Goal: Transaction & Acquisition: Purchase product/service

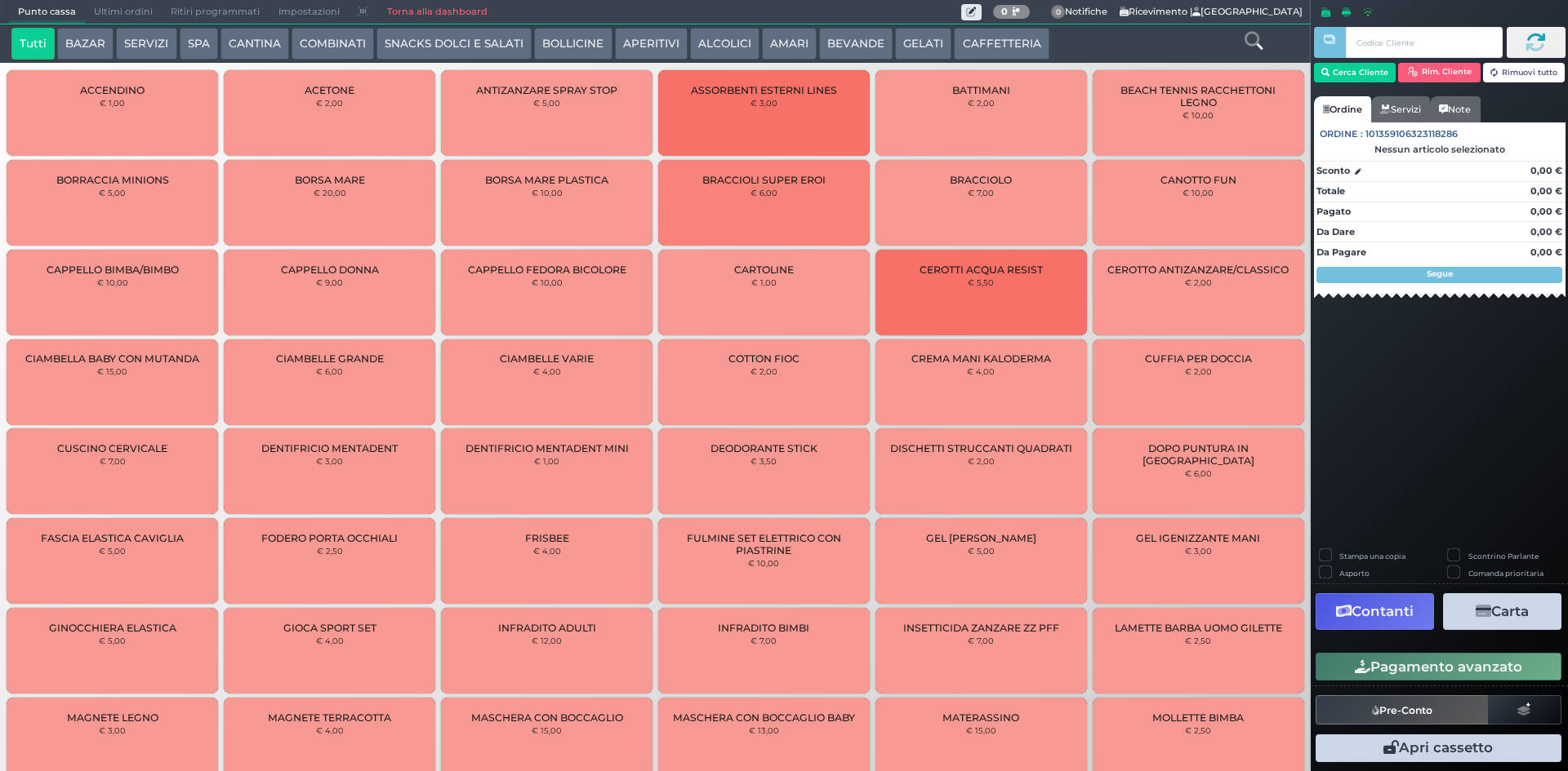
click at [878, 45] on button "BEVANDE" at bounding box center [856, 44] width 73 height 33
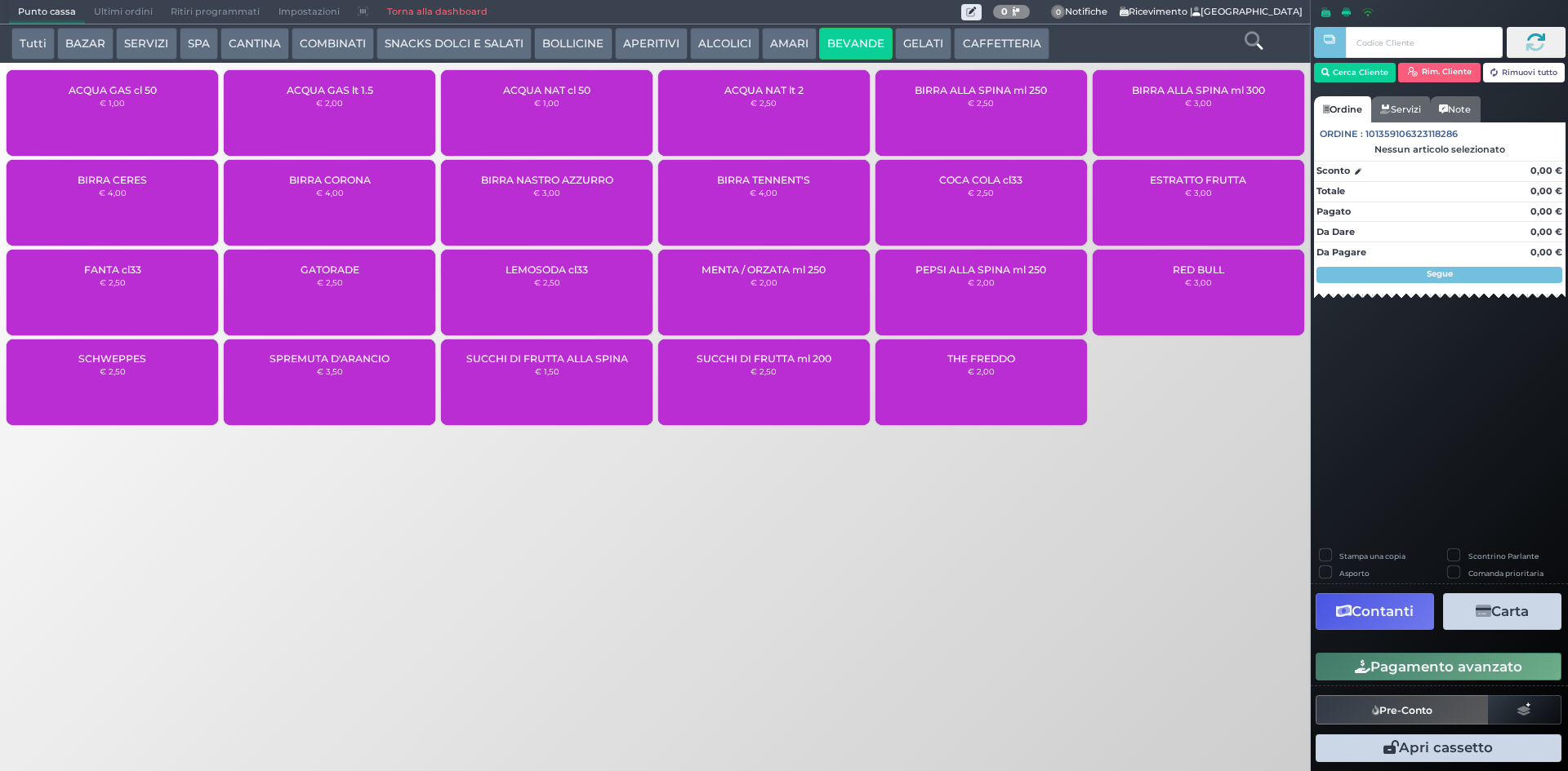
click at [1028, 404] on div "THE FREDDO € 2,00" at bounding box center [981, 383] width 212 height 86
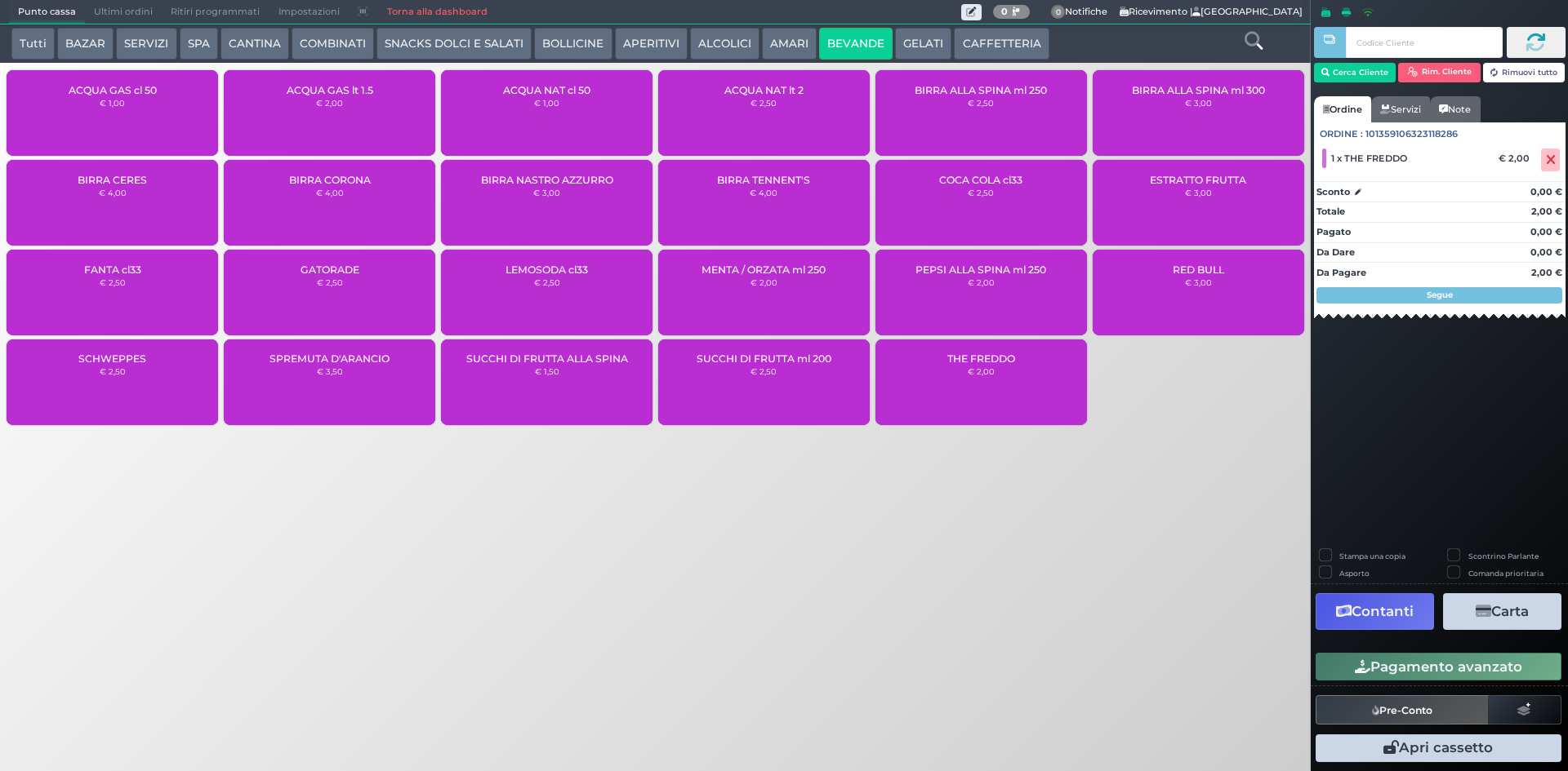
click at [1421, 672] on button "Pagamento avanzato" at bounding box center [1439, 667] width 246 height 28
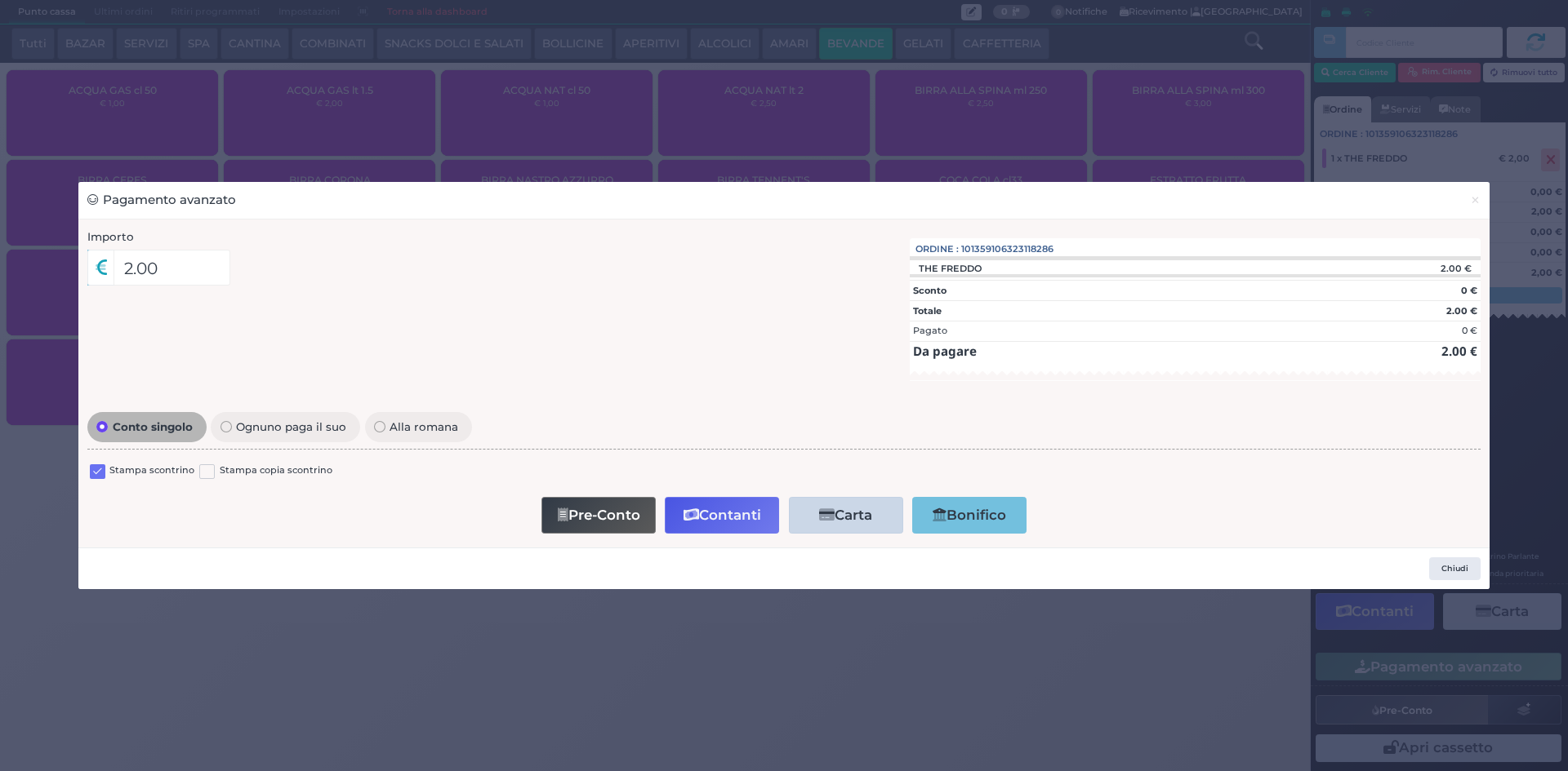
click at [97, 479] on label at bounding box center [98, 472] width 15 height 15
click at [0, 0] on input "checkbox" at bounding box center [0, 0] width 0 height 0
click at [747, 518] on button "Contanti" at bounding box center [722, 516] width 115 height 37
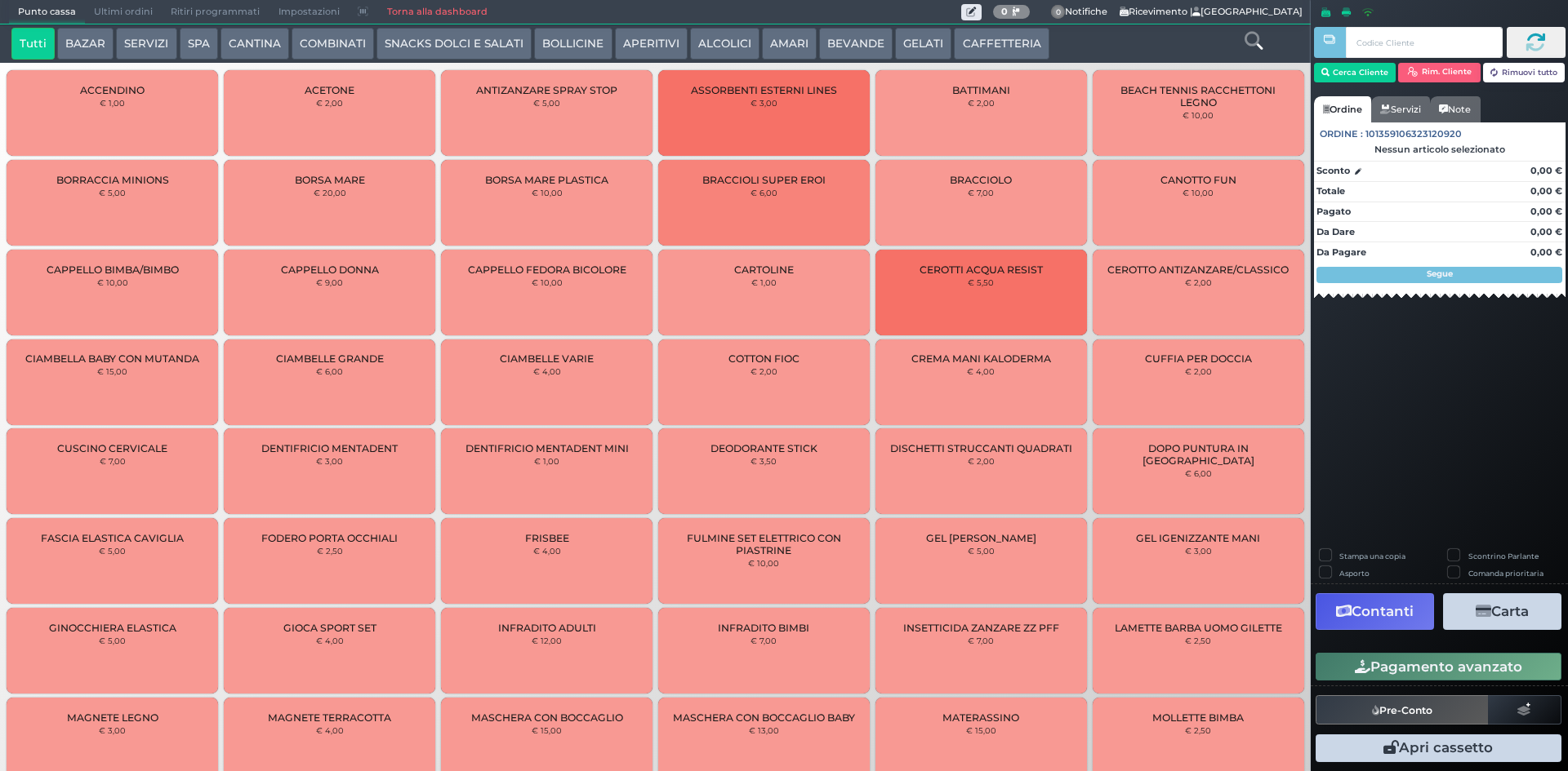
click at [120, 9] on span "Ultimi ordini" at bounding box center [123, 12] width 77 height 23
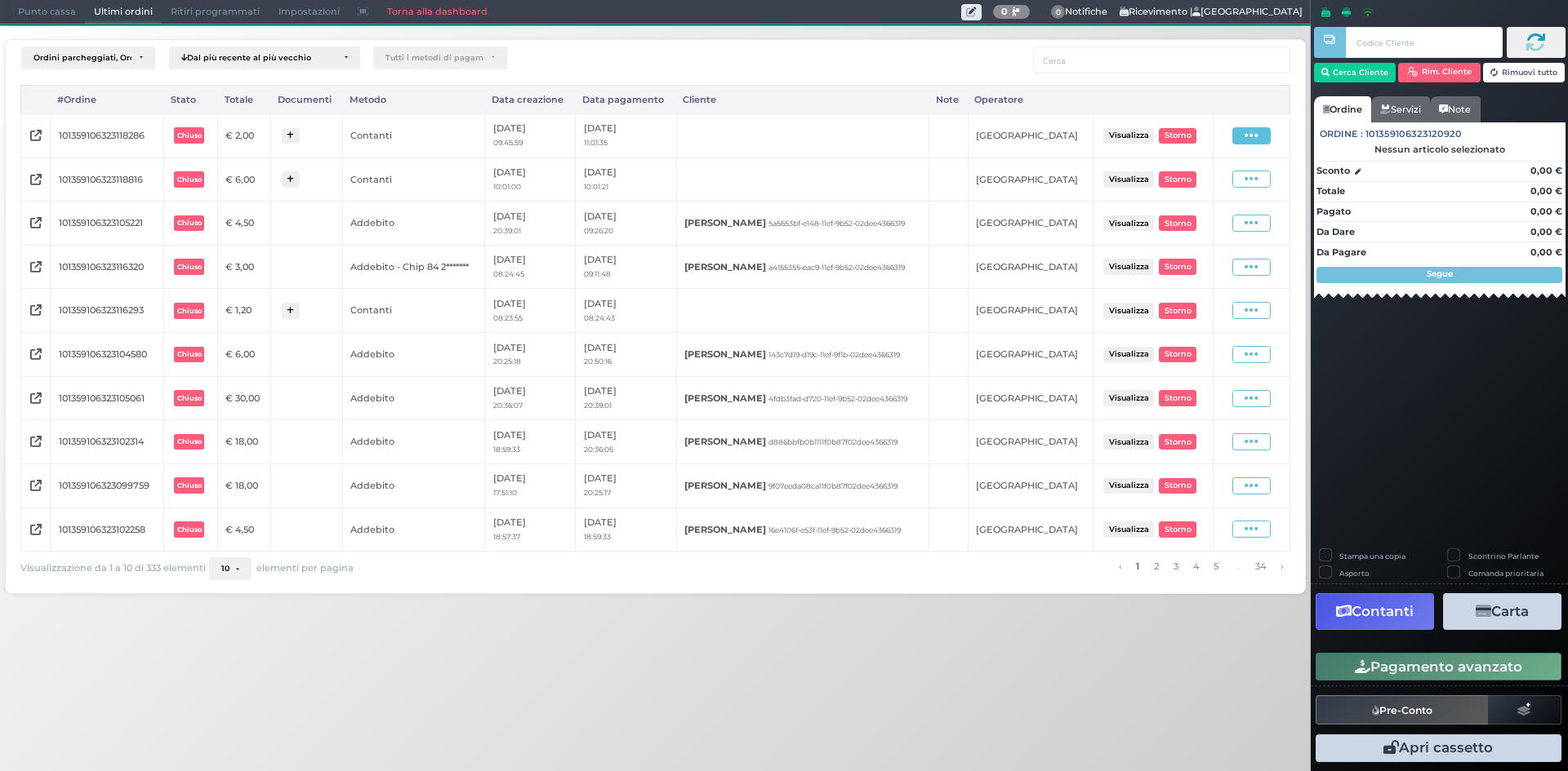
click at [1244, 140] on span at bounding box center [1252, 136] width 39 height 17
click at [1216, 181] on span "Ristampa Pre-Conto" at bounding box center [1215, 183] width 67 height 28
click at [67, 19] on span "Punto cassa" at bounding box center [47, 12] width 76 height 23
